Goal: Obtain resource: Obtain resource

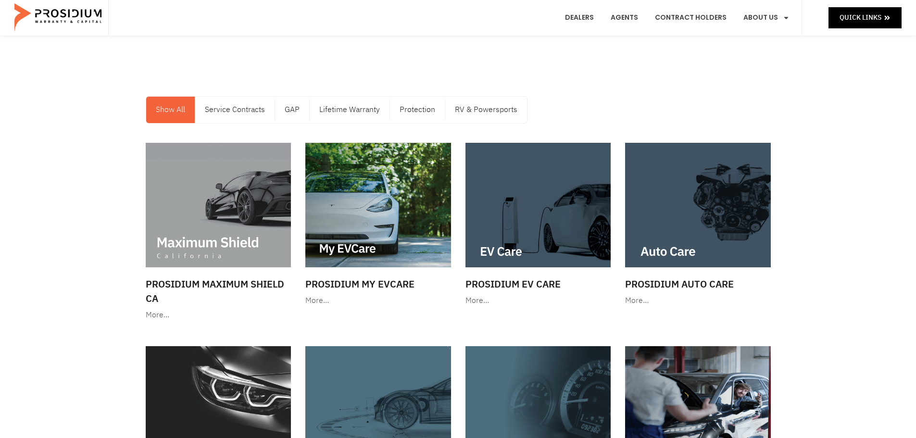
scroll to position [96, 0]
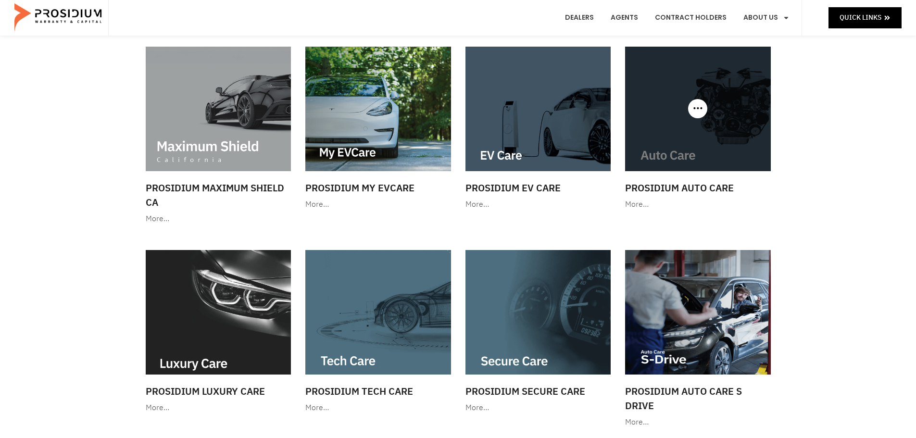
click at [720, 151] on img at bounding box center [698, 109] width 146 height 125
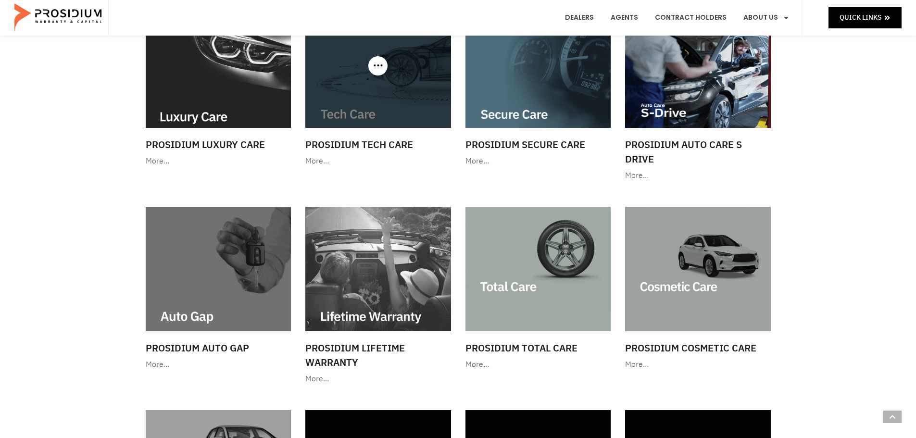
scroll to position [343, 0]
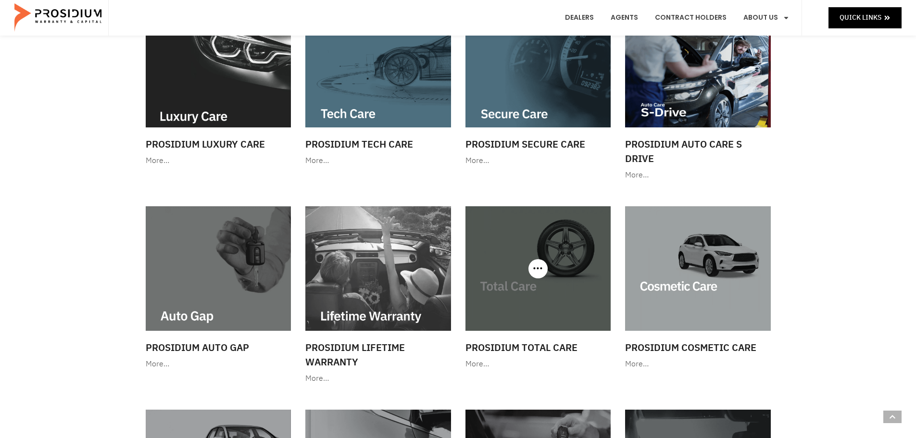
click at [537, 307] on img at bounding box center [538, 268] width 146 height 125
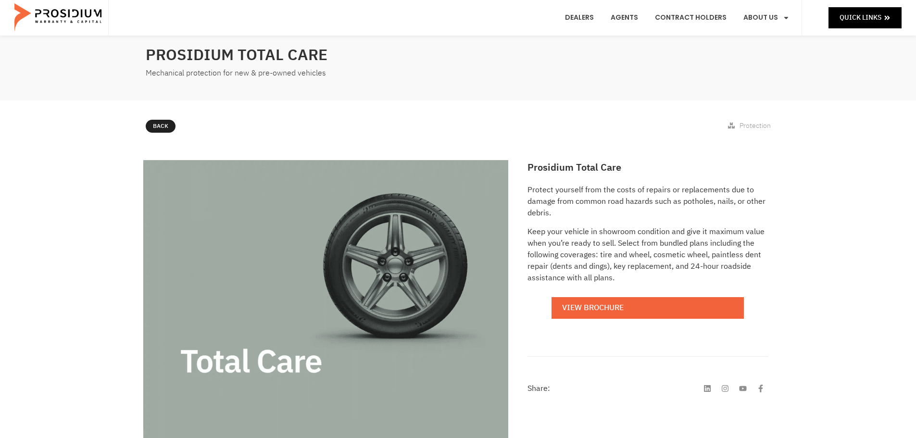
scroll to position [30, 0]
click at [544, 312] on div "View Brochure" at bounding box center [647, 308] width 240 height 22
click at [739, 216] on p "Protect yourself from the costs of repairs or replacements due to damage from c…" at bounding box center [647, 201] width 240 height 35
